Goal: Submit feedback/report problem

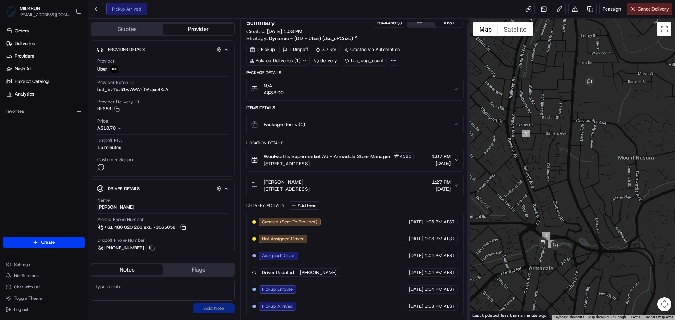
scroll to position [5, 0]
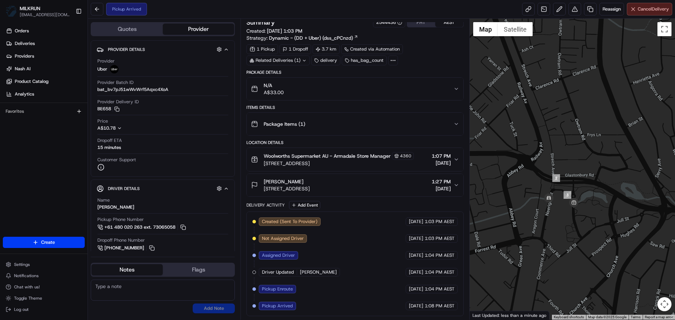
click at [635, 14] on button "Cancel Delivery" at bounding box center [648, 9] width 45 height 13
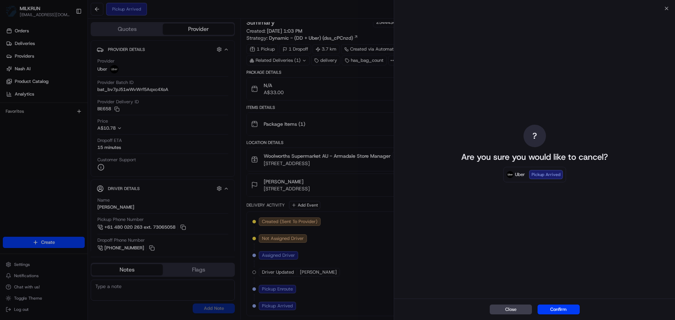
click at [534, 302] on div "Close Confirm" at bounding box center [534, 309] width 281 height 21
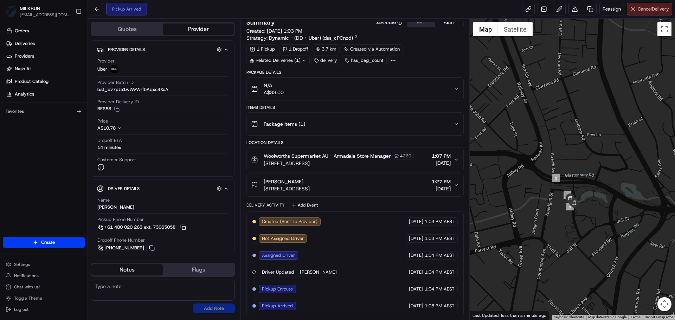
click at [635, 11] on button "Cancel Delivery" at bounding box center [648, 9] width 45 height 13
click at [646, 4] on button "Cancel Delivery" at bounding box center [648, 9] width 45 height 13
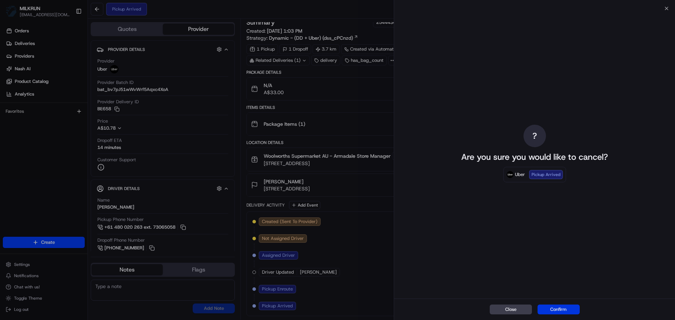
click at [545, 307] on button "Confirm" at bounding box center [558, 310] width 42 height 10
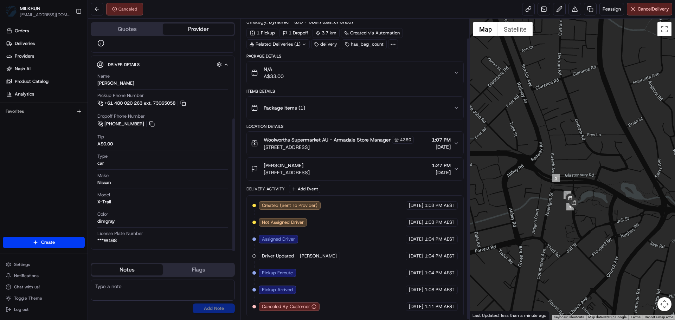
scroll to position [21, 0]
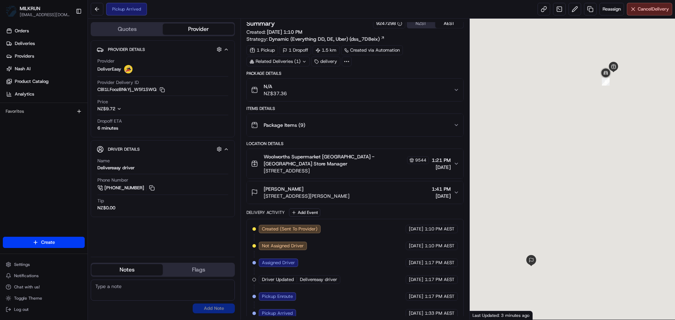
scroll to position [5, 0]
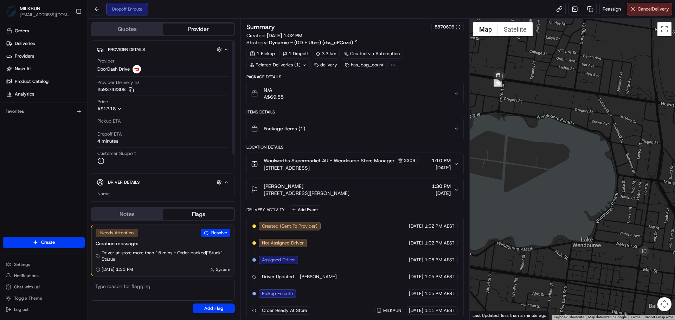
scroll to position [61, 0]
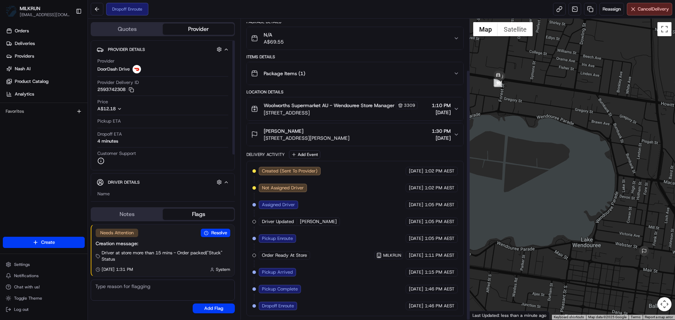
drag, startPoint x: 249, startPoint y: 72, endPoint x: 38, endPoint y: 6, distance: 221.1
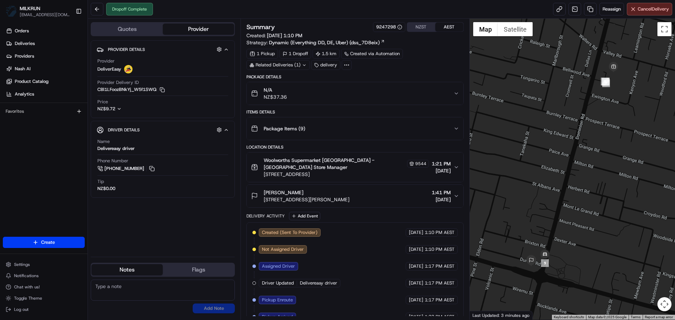
scroll to position [89, 0]
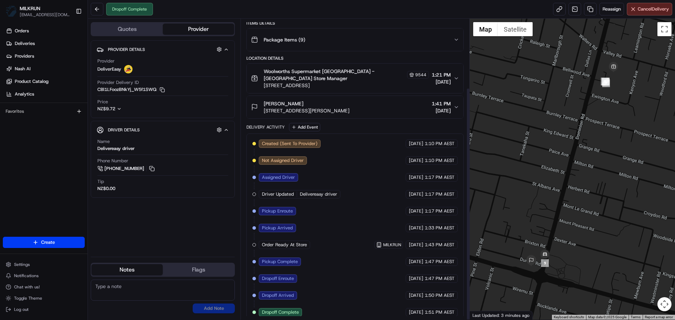
drag, startPoint x: 323, startPoint y: 250, endPoint x: 322, endPoint y: 266, distance: 15.8
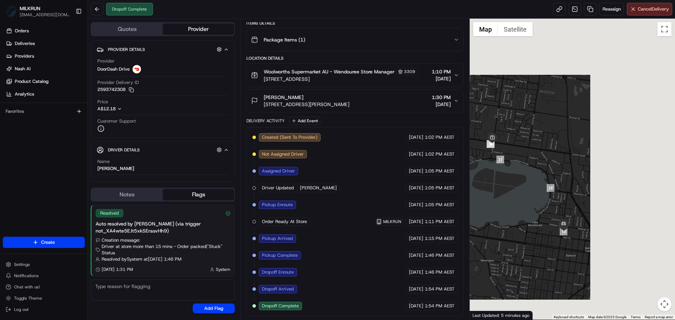
scroll to position [95, 0]
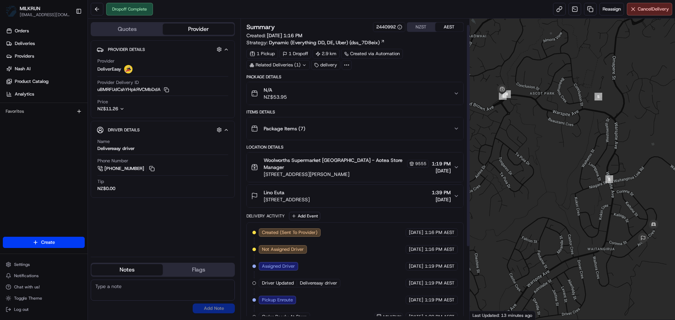
scroll to position [106, 0]
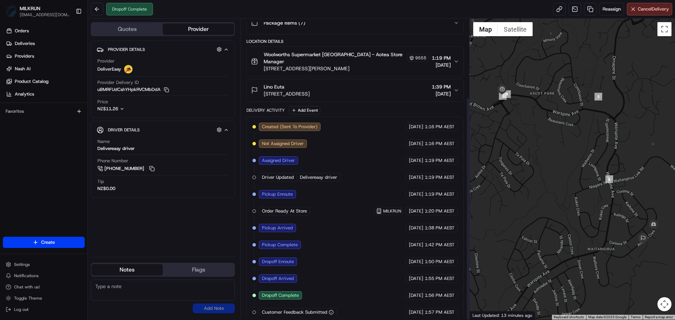
drag, startPoint x: 288, startPoint y: 120, endPoint x: 283, endPoint y: 182, distance: 62.4
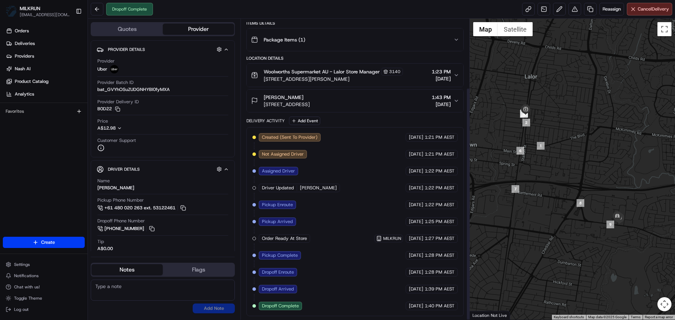
drag, startPoint x: 369, startPoint y: 180, endPoint x: 360, endPoint y: 242, distance: 62.9
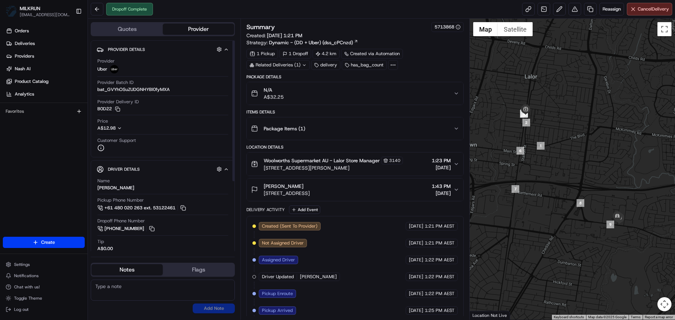
scroll to position [89, 0]
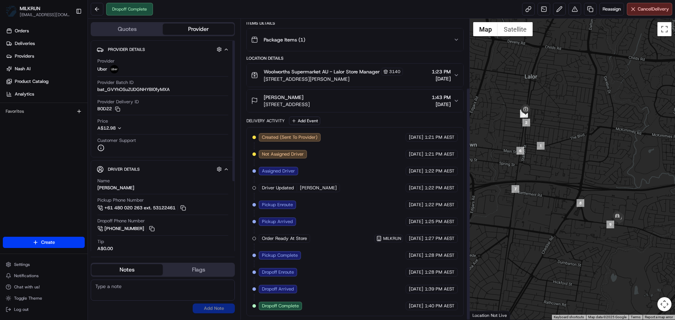
drag, startPoint x: 429, startPoint y: 245, endPoint x: 429, endPoint y: 265, distance: 20.4
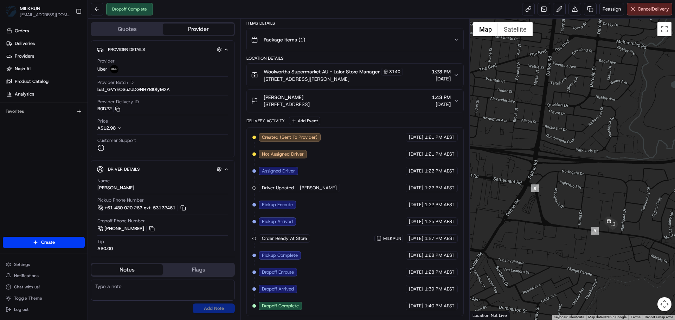
drag, startPoint x: 331, startPoint y: 171, endPoint x: 272, endPoint y: 170, distance: 59.0
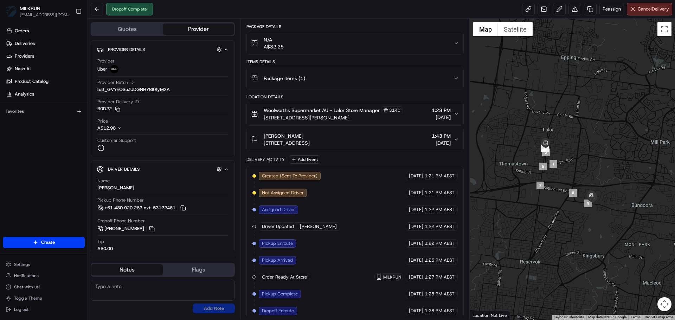
scroll to position [0, 0]
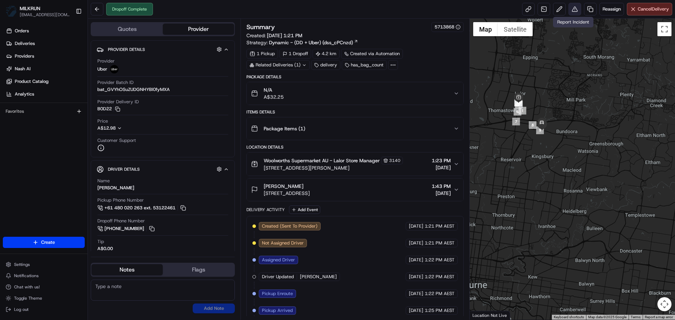
click at [572, 12] on button at bounding box center [574, 9] width 13 height 13
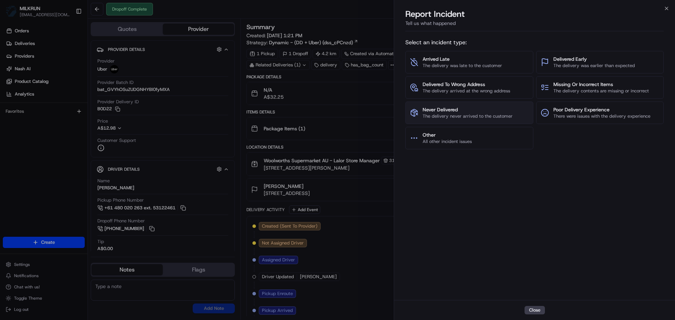
click at [510, 115] on span "The delivery never arrived to the customer" at bounding box center [467, 116] width 90 height 6
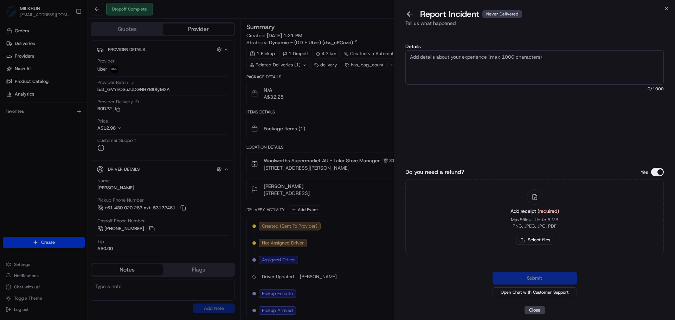
drag, startPoint x: 506, startPoint y: 60, endPoint x: 502, endPoint y: 72, distance: 13.3
click at [502, 72] on textarea "Details" at bounding box center [534, 67] width 258 height 34
click at [467, 75] on textarea "Details" at bounding box center [534, 67] width 258 height 34
paste textarea "Customer didn't receive order - uber support advised eligible to request billin…"
click at [516, 53] on textarea "Customer didn't receive order - uber support advised eligible to request billin…" at bounding box center [534, 67] width 258 height 34
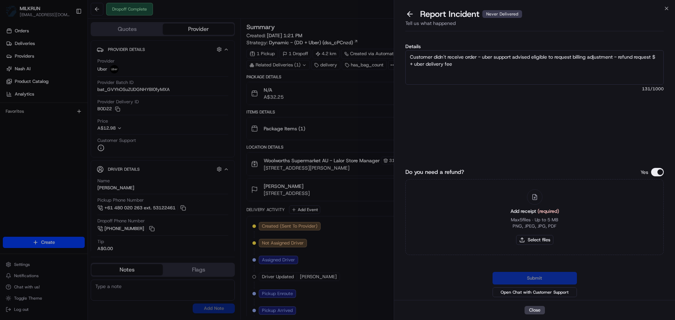
click at [561, 54] on textarea "Customer didn't receive order - uber support advised eligible to request billin…" at bounding box center [534, 67] width 258 height 34
click at [528, 74] on textarea "Customer didn't receive order - uber support advised eligible to request billin…" at bounding box center [534, 67] width 258 height 34
type textarea "Customer didn't receive order - uber support advised eligible to request billin…"
click at [531, 242] on button "Select files" at bounding box center [534, 240] width 37 height 10
type input "C:\fakepath\Screenshot 2025-08-19 143232.png"
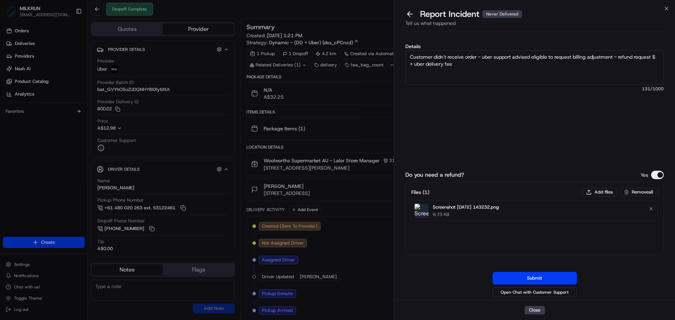
click at [465, 59] on textarea "Customer didn't receive order - uber support advised eligible to request billin…" at bounding box center [534, 67] width 258 height 34
click at [415, 62] on textarea "Customer didn't receive order - uber support advised eligible to request billin…" at bounding box center [534, 67] width 258 height 34
click at [655, 56] on textarea "Customer didn't receive order - uber support advised eligible to request billin…" at bounding box center [534, 67] width 258 height 34
type textarea "Customer didn't receive order - uber support advised eligible to request billin…"
click at [549, 282] on button "Submit" at bounding box center [534, 278] width 84 height 13
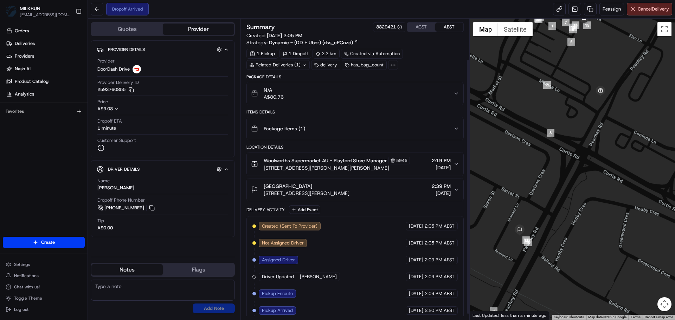
scroll to position [55, 0]
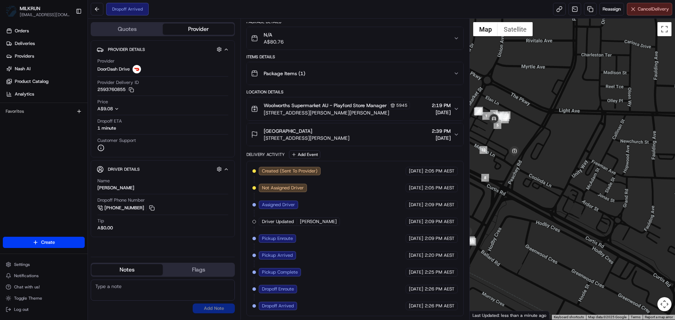
click at [641, 13] on button "Cancel Delivery" at bounding box center [648, 9] width 45 height 13
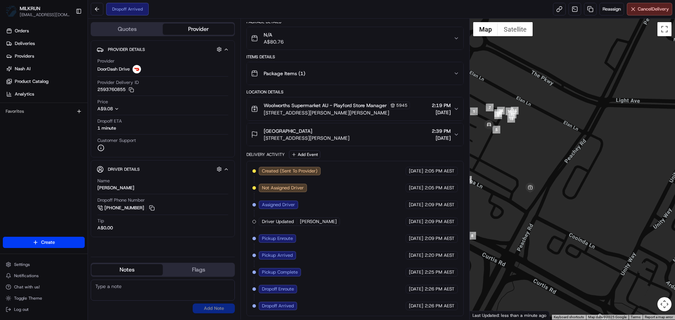
drag, startPoint x: 495, startPoint y: 138, endPoint x: 513, endPoint y: 159, distance: 27.6
click at [513, 159] on div at bounding box center [572, 169] width 206 height 301
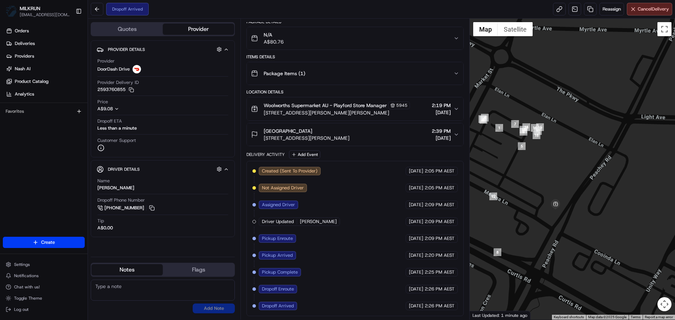
drag, startPoint x: 498, startPoint y: 142, endPoint x: 523, endPoint y: 160, distance: 31.1
click at [523, 160] on div at bounding box center [572, 169] width 206 height 301
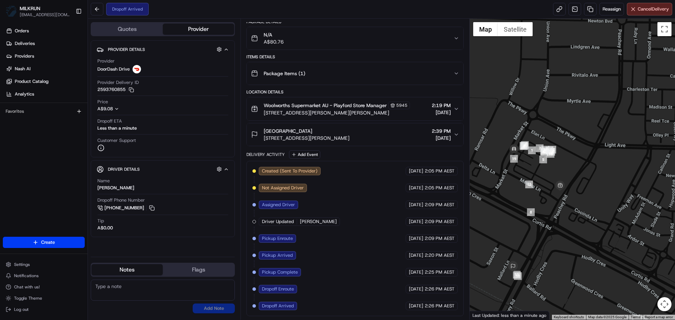
drag, startPoint x: 382, startPoint y: 248, endPoint x: 377, endPoint y: 298, distance: 49.5
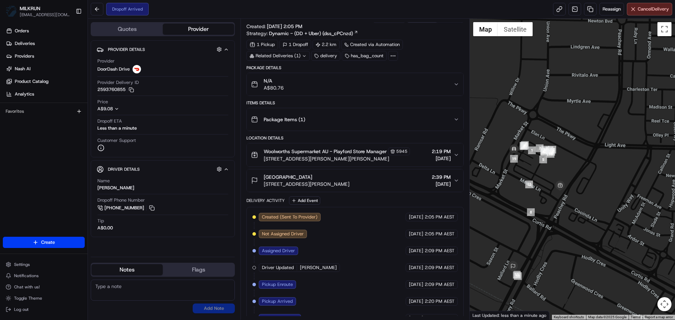
drag, startPoint x: 390, startPoint y: 240, endPoint x: 393, endPoint y: 214, distance: 26.5
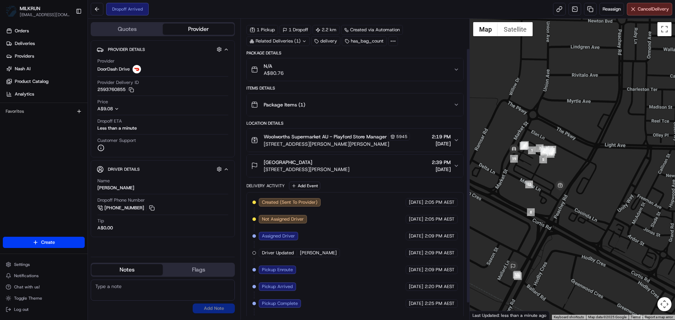
scroll to position [35, 0]
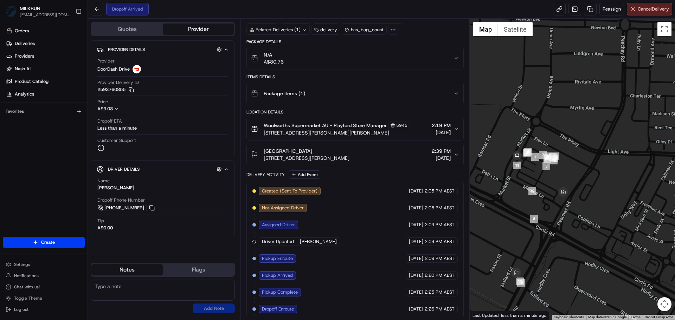
drag, startPoint x: 514, startPoint y: 166, endPoint x: 518, endPoint y: 183, distance: 17.5
click at [517, 175] on div at bounding box center [572, 169] width 206 height 301
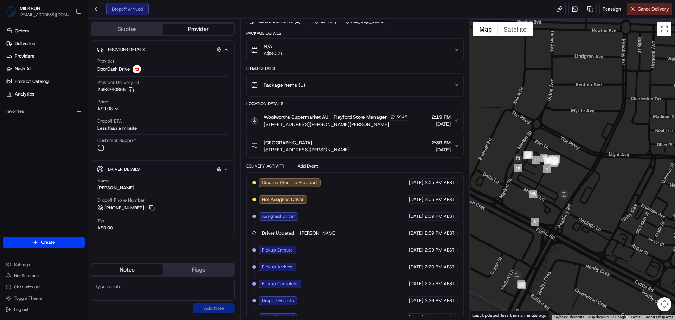
scroll to position [55, 0]
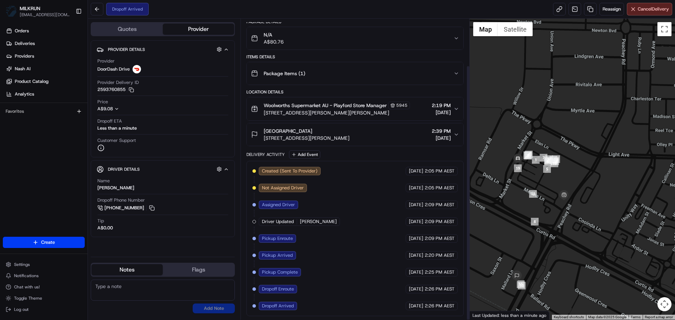
drag, startPoint x: 304, startPoint y: 228, endPoint x: 307, endPoint y: 257, distance: 29.3
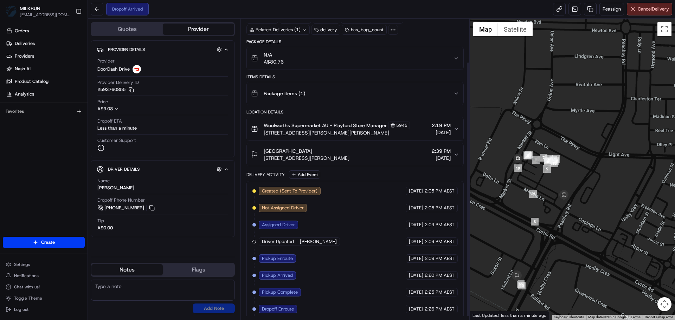
drag, startPoint x: 347, startPoint y: 225, endPoint x: 348, endPoint y: 218, distance: 7.0
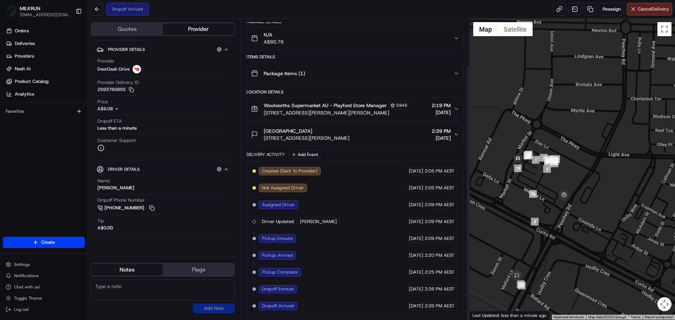
drag, startPoint x: 351, startPoint y: 202, endPoint x: 347, endPoint y: 256, distance: 54.9
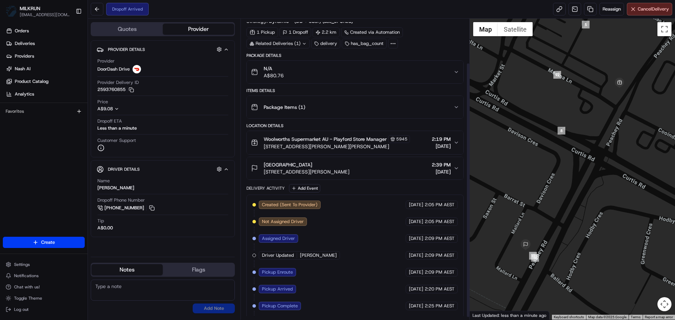
scroll to position [55, 0]
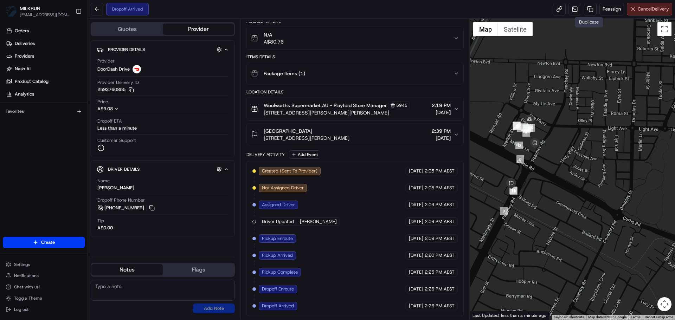
click at [639, 7] on span "Cancel Delivery" at bounding box center [652, 9] width 31 height 6
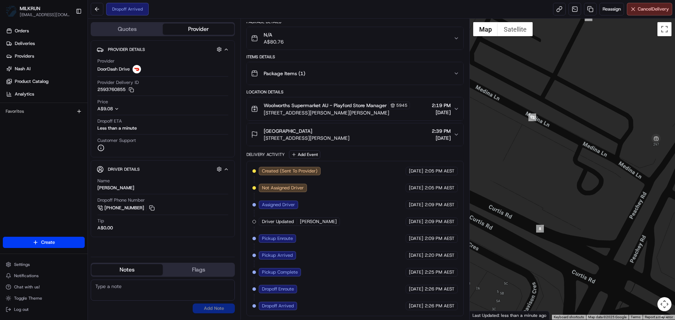
drag, startPoint x: 335, startPoint y: 212, endPoint x: 316, endPoint y: 319, distance: 109.1
click at [349, 135] on span "[STREET_ADDRESS][PERSON_NAME]" at bounding box center [307, 138] width 86 height 7
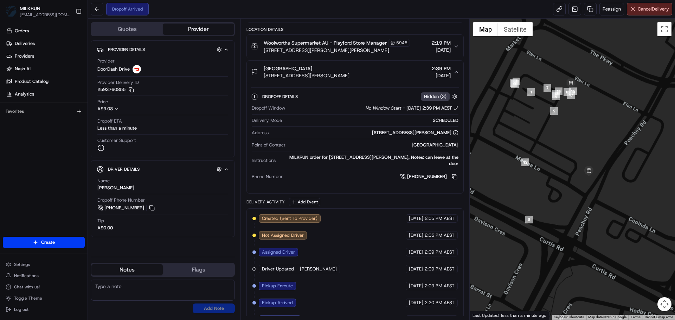
scroll to position [165, 0]
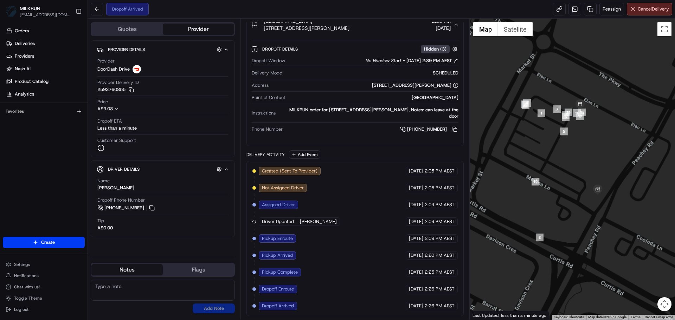
drag, startPoint x: 515, startPoint y: 226, endPoint x: 521, endPoint y: 233, distance: 9.3
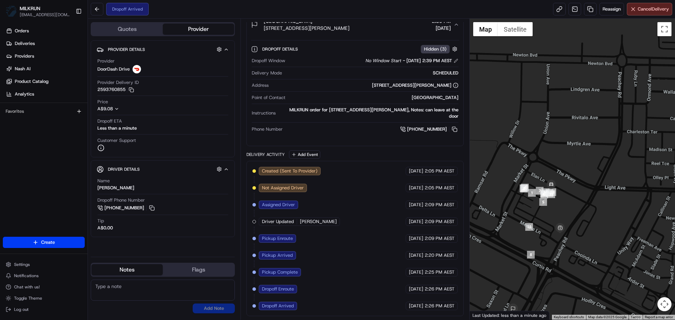
drag, startPoint x: 312, startPoint y: 261, endPoint x: 366, endPoint y: 26, distance: 241.5
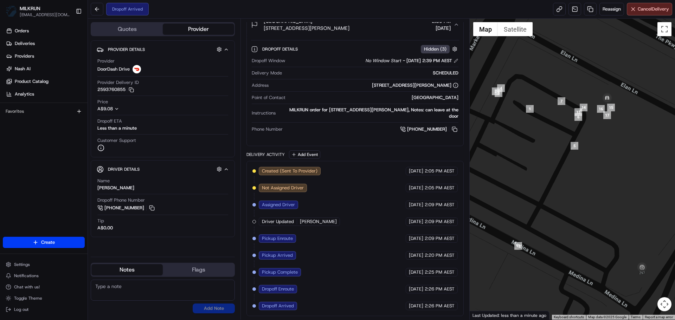
drag, startPoint x: 457, startPoint y: 227, endPoint x: 531, endPoint y: 179, distance: 87.9
click at [531, 193] on div at bounding box center [572, 169] width 206 height 301
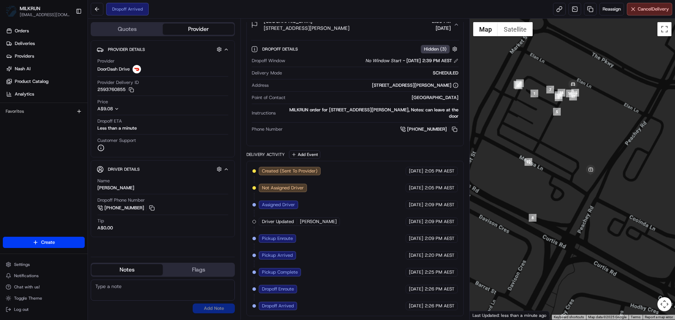
drag, startPoint x: 567, startPoint y: 231, endPoint x: 561, endPoint y: 188, distance: 43.3
click at [560, 188] on div at bounding box center [572, 169] width 206 height 301
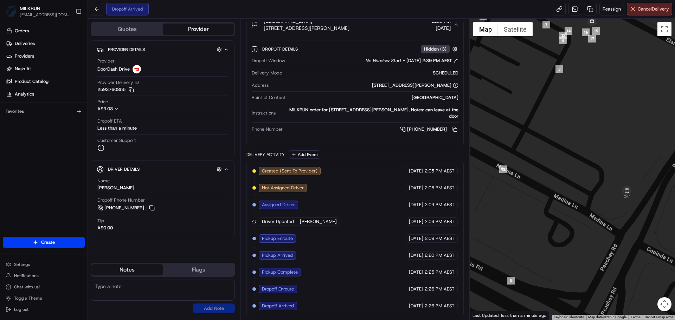
scroll to position [0, 0]
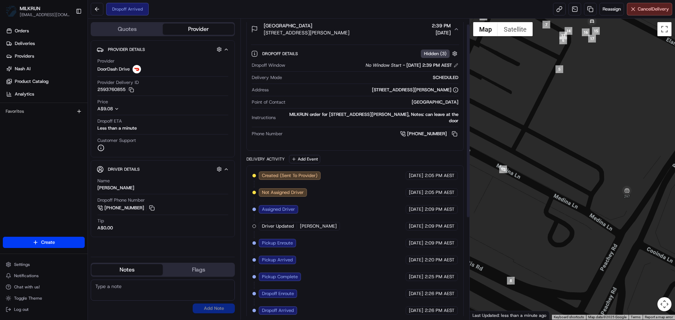
drag, startPoint x: 436, startPoint y: 228, endPoint x: 409, endPoint y: 337, distance: 111.5
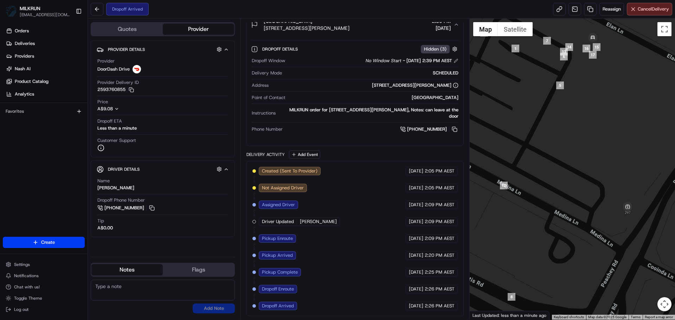
drag, startPoint x: 558, startPoint y: 138, endPoint x: 552, endPoint y: 163, distance: 25.4
click at [553, 162] on div at bounding box center [572, 169] width 206 height 301
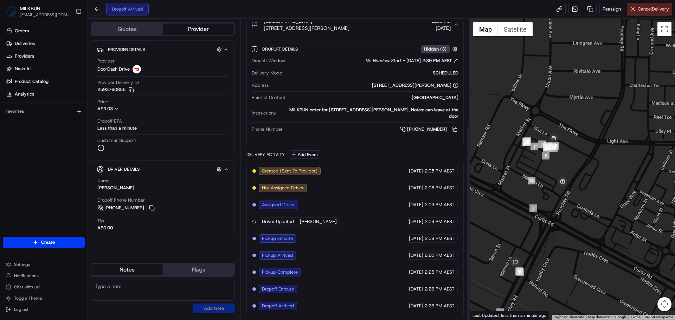
drag, startPoint x: 377, startPoint y: 257, endPoint x: 325, endPoint y: 295, distance: 64.6
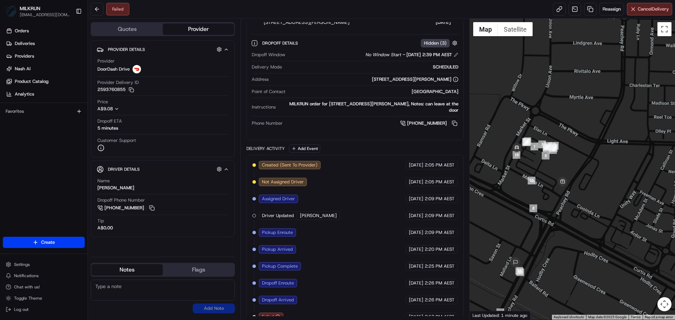
scroll to position [182, 0]
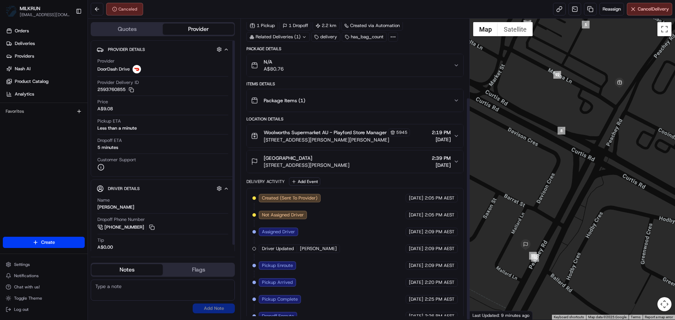
scroll to position [106, 0]
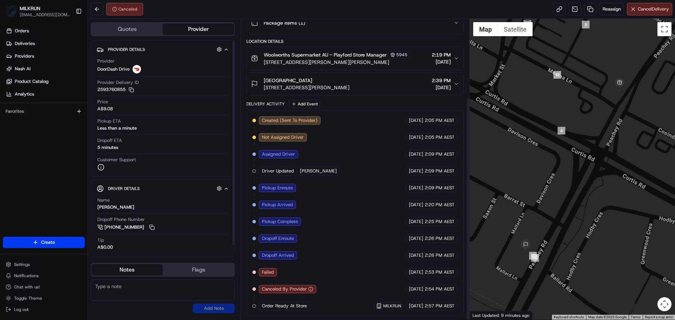
drag, startPoint x: 369, startPoint y: 171, endPoint x: 362, endPoint y: 264, distance: 92.3
drag, startPoint x: 376, startPoint y: 204, endPoint x: 358, endPoint y: 283, distance: 81.6
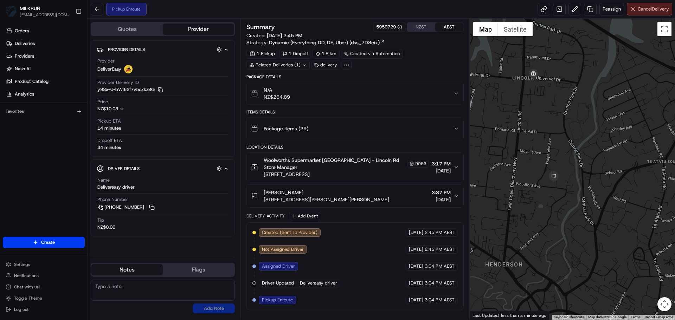
click at [637, 11] on span "Cancel Delivery" at bounding box center [652, 9] width 31 height 6
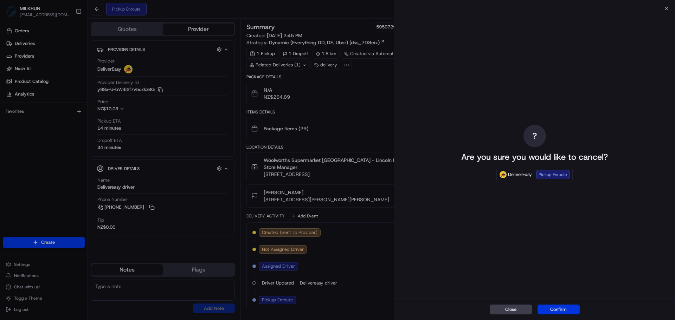
click at [567, 305] on button "Confirm" at bounding box center [558, 310] width 42 height 10
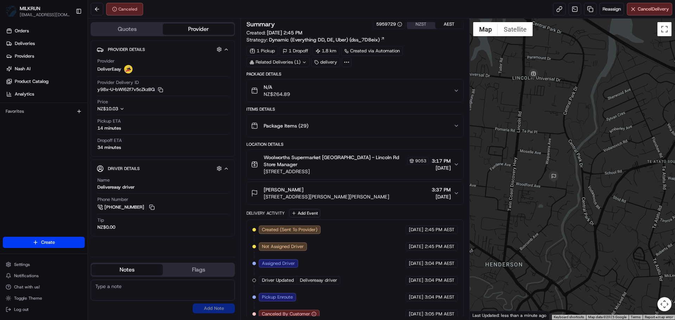
scroll to position [5, 0]
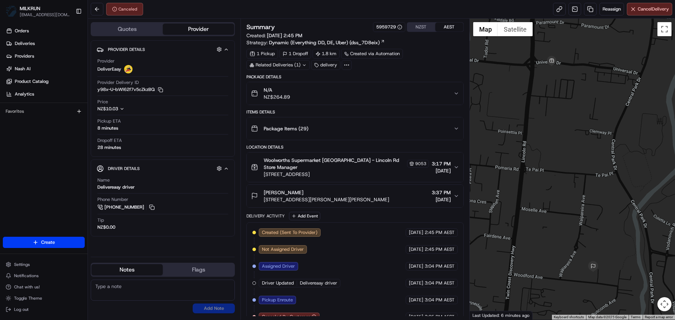
scroll to position [5, 0]
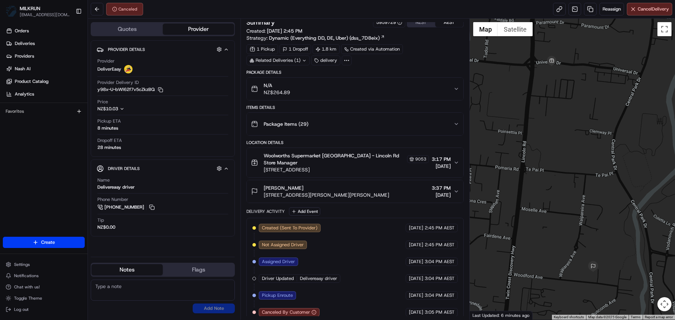
drag, startPoint x: 299, startPoint y: 233, endPoint x: 297, endPoint y: 236, distance: 4.3
